Goal: Book appointment/travel/reservation

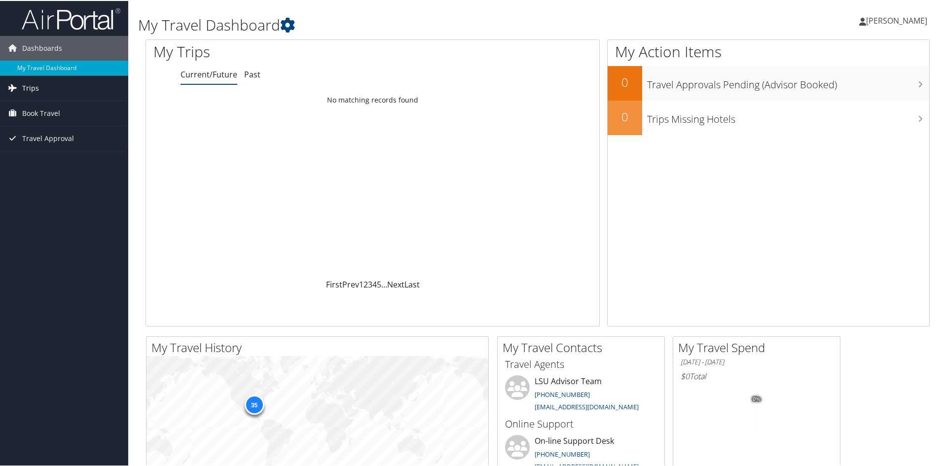
click at [31, 87] on span "Trips" at bounding box center [30, 87] width 17 height 25
click at [46, 155] on span "Book Travel" at bounding box center [41, 157] width 38 height 25
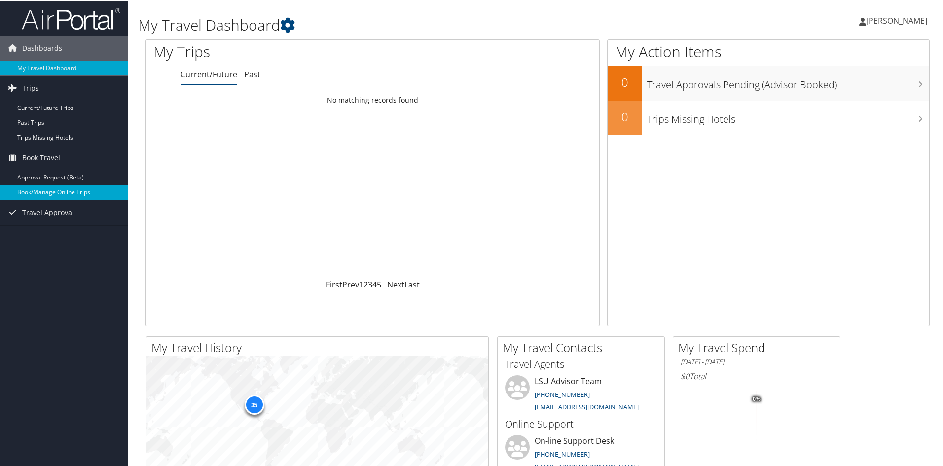
click at [61, 193] on link "Book/Manage Online Trips" at bounding box center [64, 191] width 128 height 15
